Goal: Task Accomplishment & Management: Complete application form

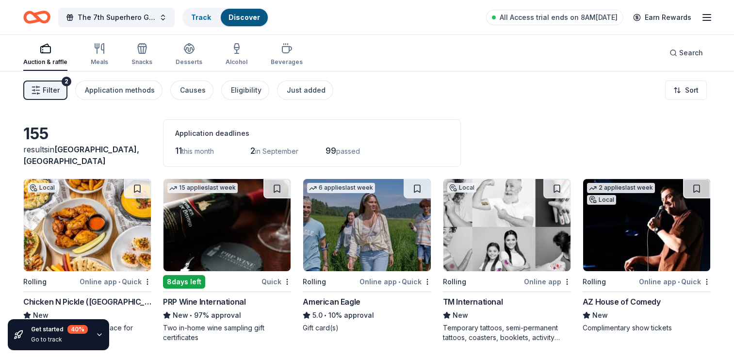
scroll to position [5267, 0]
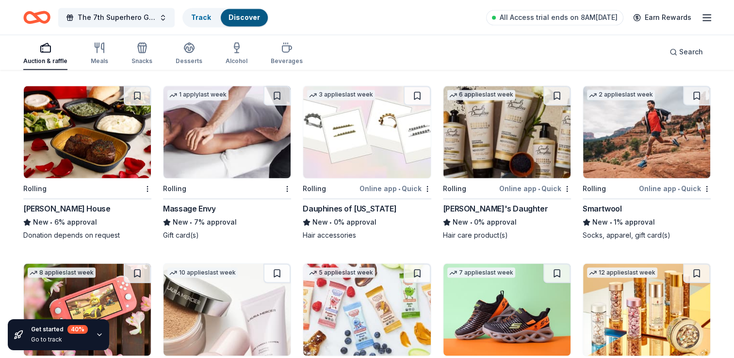
click at [41, 16] on icon "Home" at bounding box center [36, 17] width 27 height 23
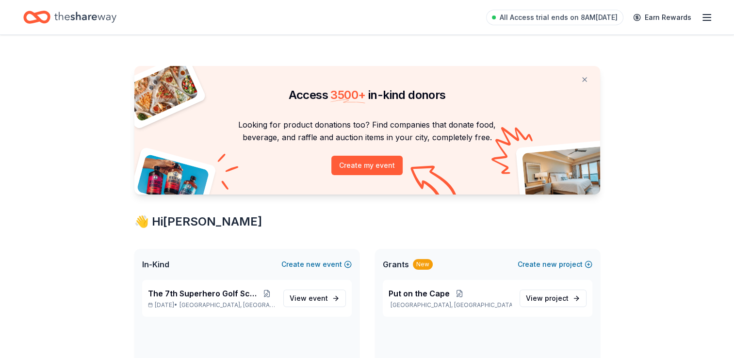
click at [400, 263] on span "Grants" at bounding box center [396, 264] width 26 height 12
click at [537, 264] on button "Create new project" at bounding box center [554, 264] width 75 height 12
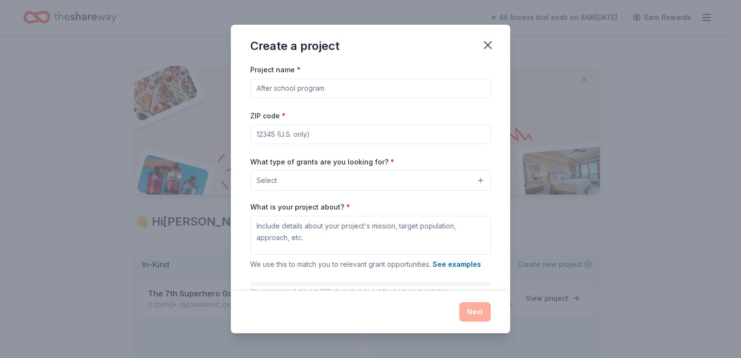
click at [345, 86] on input "Project name *" at bounding box center [370, 88] width 241 height 19
type input "Roar Into Excellence"
click at [333, 137] on input "ZIP code *" at bounding box center [370, 134] width 241 height 19
type input "85310"
click at [315, 181] on button "Select" at bounding box center [370, 180] width 241 height 20
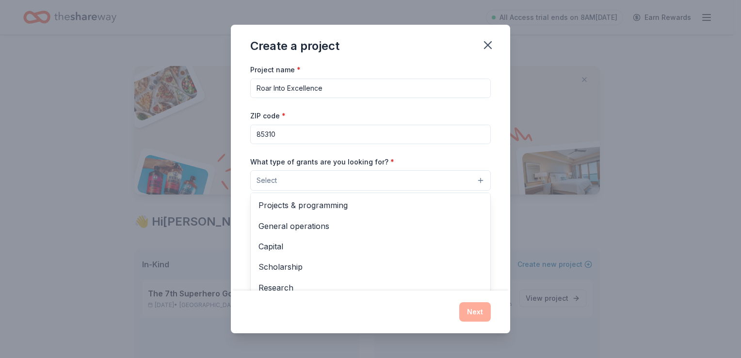
click at [330, 91] on div "Project name * Roar Into Excellence ZIP code * 85310 What type of grants are yo…" at bounding box center [370, 197] width 241 height 266
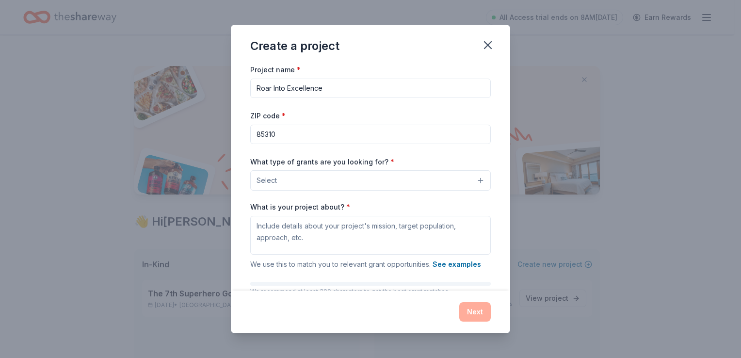
click at [330, 91] on input "Roar Into Excellence" at bounding box center [370, 88] width 241 height 19
type input "Put on the Cape"
click at [345, 185] on button "Select" at bounding box center [370, 180] width 241 height 20
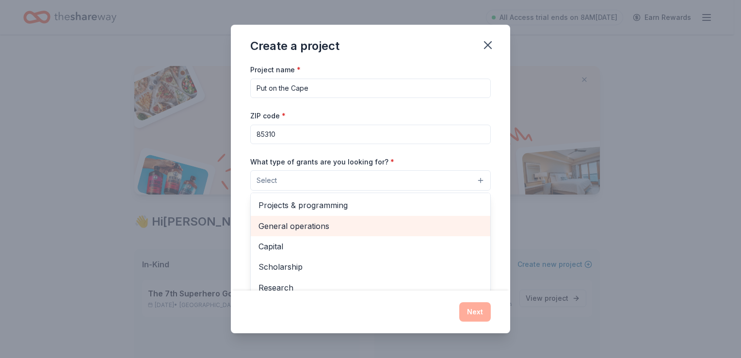
click at [334, 226] on span "General operations" at bounding box center [370, 226] width 224 height 13
click at [281, 226] on span "Capital" at bounding box center [370, 227] width 224 height 13
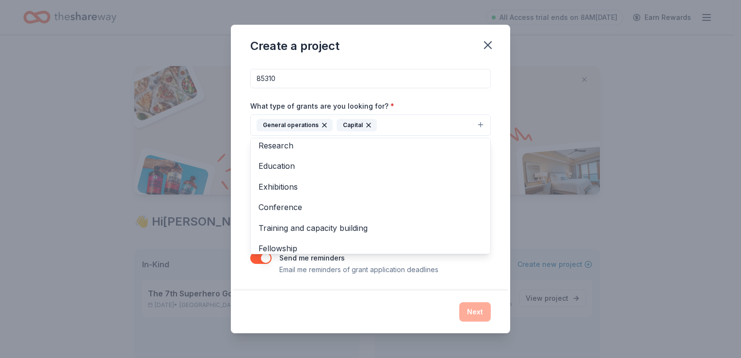
scroll to position [73, 0]
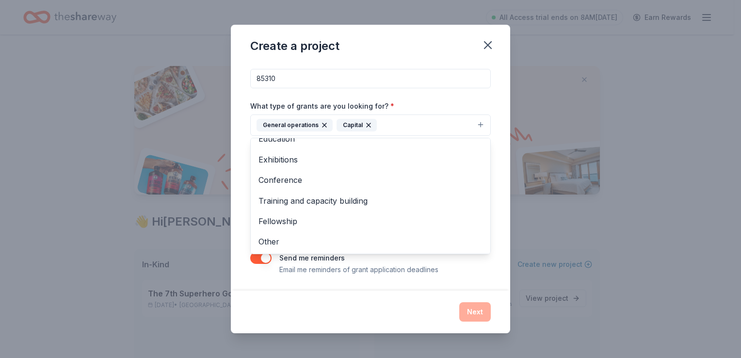
click at [394, 281] on div "Project name * Put on the Cape ZIP code * 85310 What type of grants are you loo…" at bounding box center [370, 177] width 279 height 226
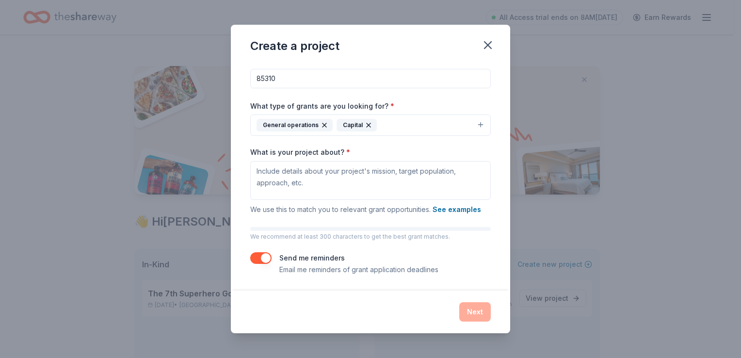
click at [404, 302] on div "Next" at bounding box center [370, 311] width 241 height 19
click at [324, 123] on icon "button" at bounding box center [325, 125] width 8 height 8
click at [291, 124] on icon "button" at bounding box center [289, 125] width 8 height 8
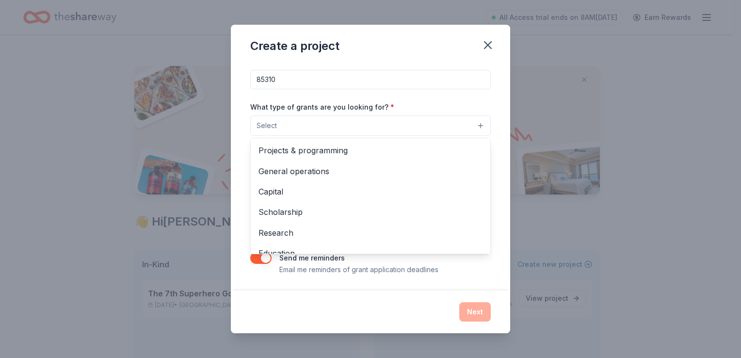
click at [427, 125] on button "Select" at bounding box center [370, 125] width 241 height 20
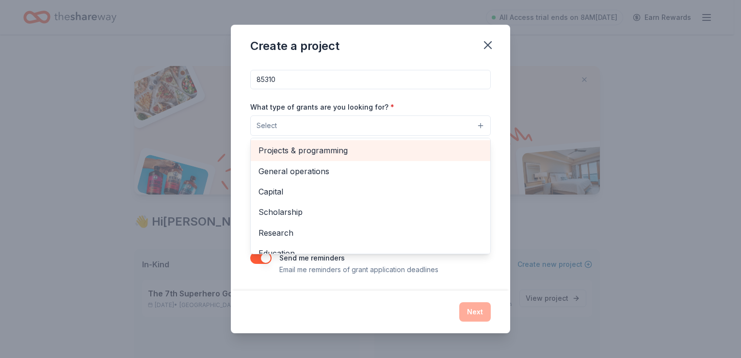
click at [373, 149] on span "Projects & programming" at bounding box center [370, 150] width 224 height 13
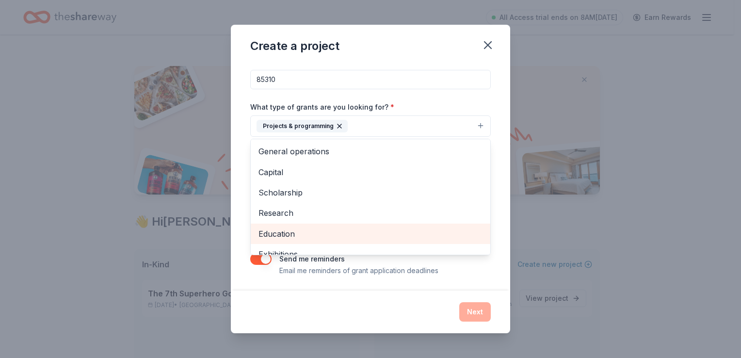
click at [359, 224] on div "Education" at bounding box center [371, 234] width 240 height 20
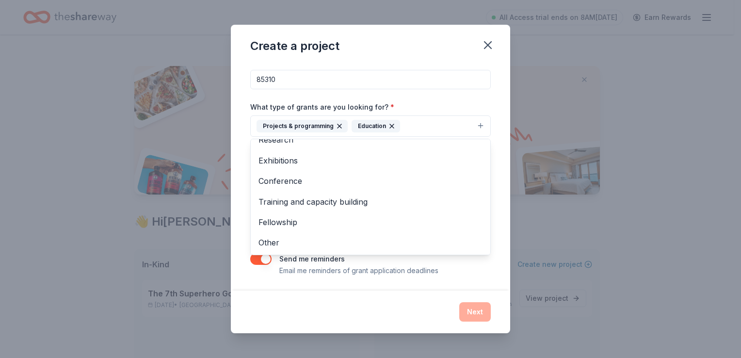
scroll to position [0, 0]
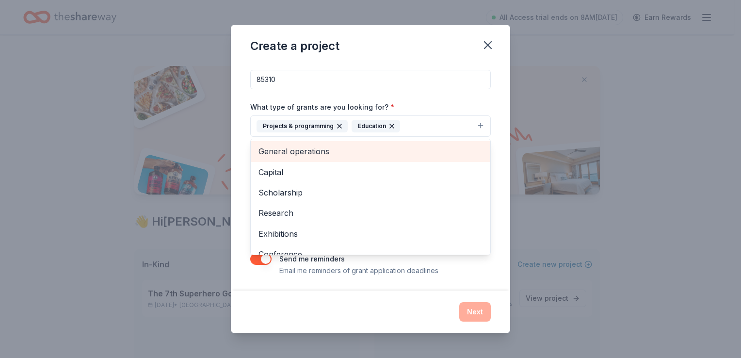
click at [420, 154] on span "General operations" at bounding box center [370, 151] width 224 height 13
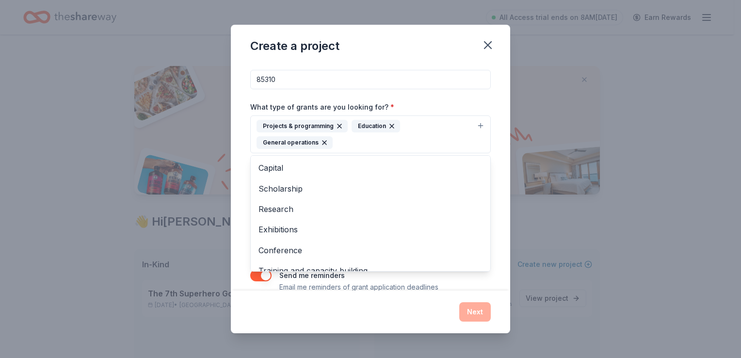
click at [496, 236] on div "Project name * Put on the Cape ZIP code * 85310 What type of grants are you loo…" at bounding box center [370, 177] width 279 height 226
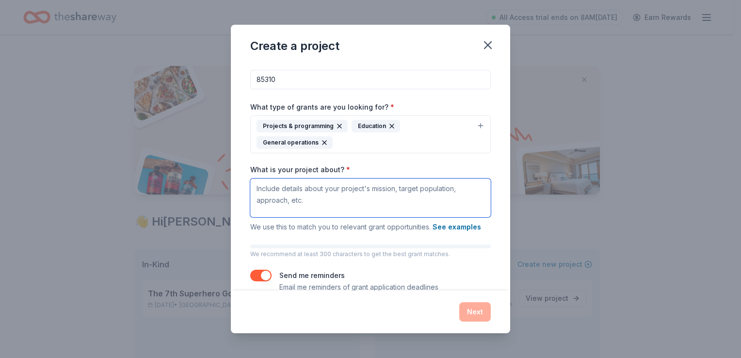
click at [350, 205] on textarea "What is your project about? *" at bounding box center [370, 197] width 241 height 39
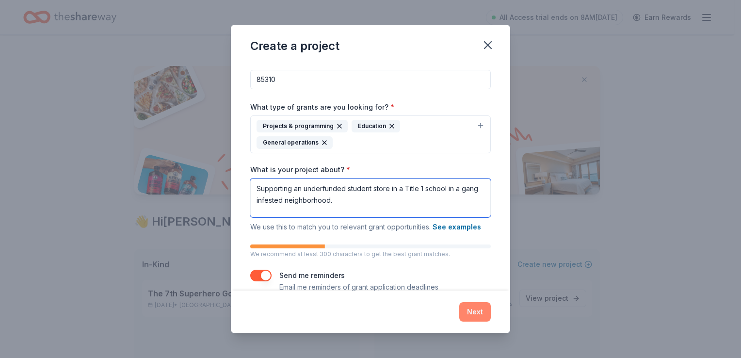
type textarea "Supporting an underfunded student store in a Title 1 school in a gang infested …"
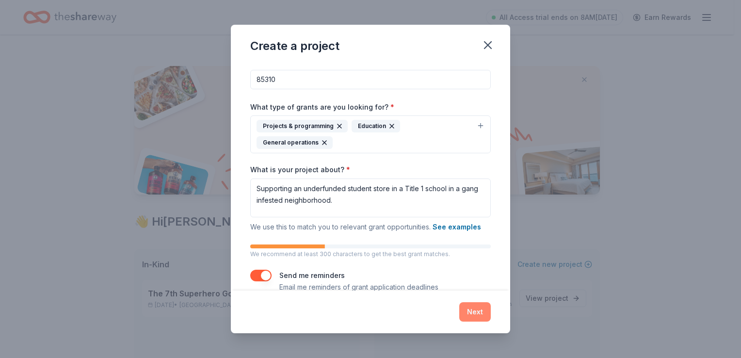
click at [473, 312] on button "Next" at bounding box center [475, 311] width 32 height 19
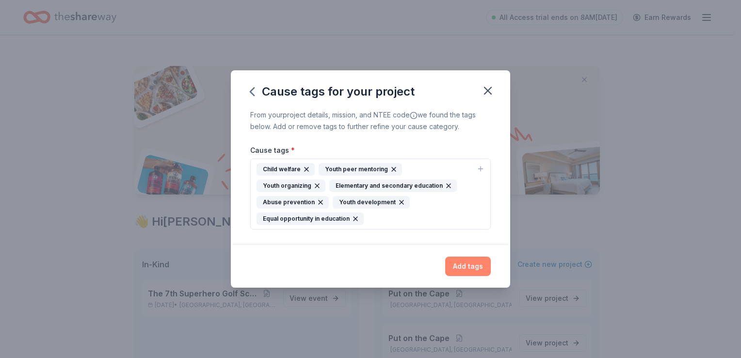
click at [478, 258] on button "Add tags" at bounding box center [468, 266] width 46 height 19
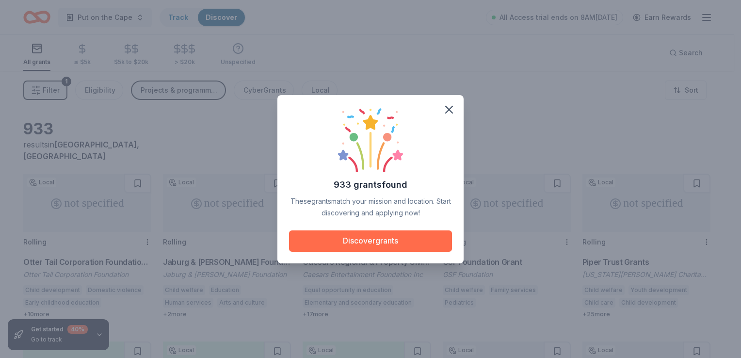
click at [399, 249] on button "Discover grants" at bounding box center [370, 240] width 163 height 21
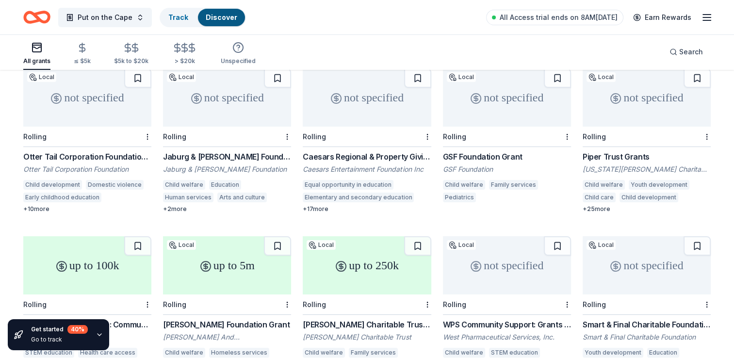
scroll to position [106, 0]
click at [228, 150] on div "Jaburg & [PERSON_NAME] Foundation Grant" at bounding box center [227, 156] width 128 height 12
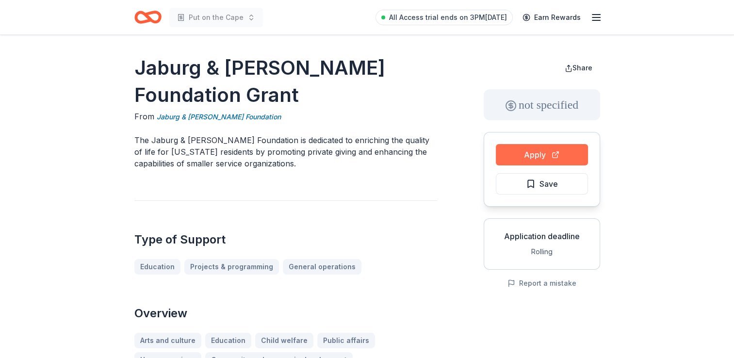
click at [541, 151] on button "Apply" at bounding box center [542, 154] width 92 height 21
